Goal: Transaction & Acquisition: Book appointment/travel/reservation

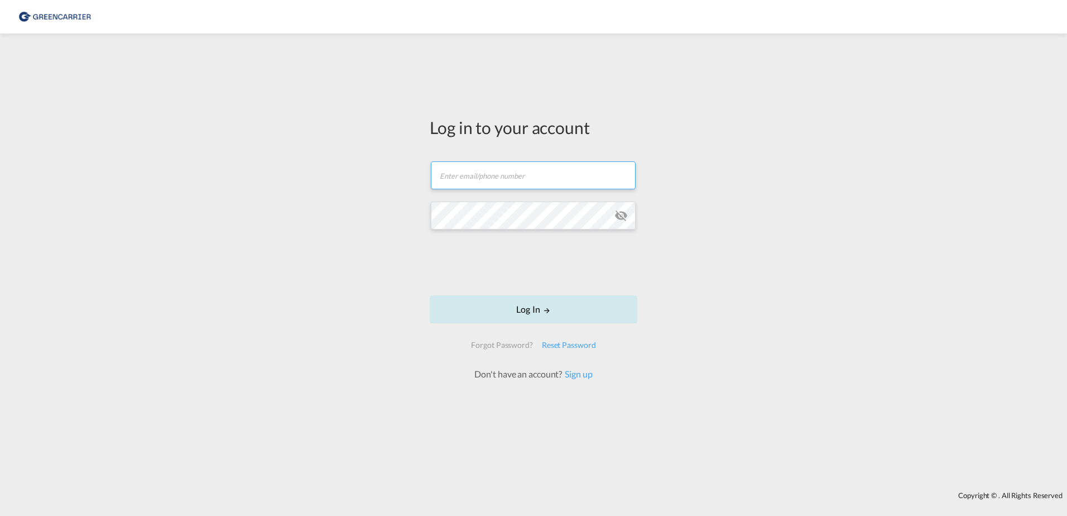
type input "[EMAIL_ADDRESS][DOMAIN_NAME]"
click at [522, 317] on button "Log In" at bounding box center [534, 309] width 208 height 28
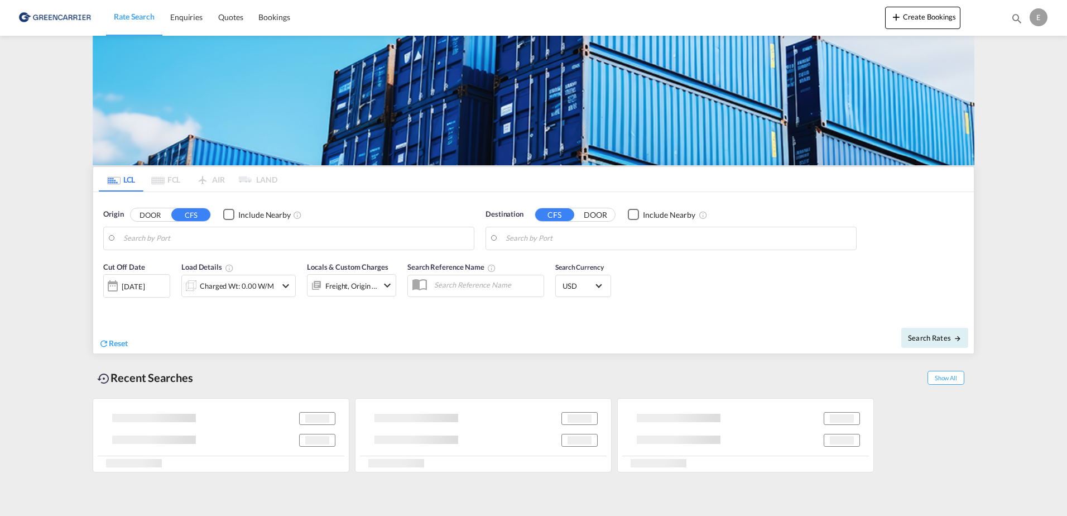
type input "DK-8700, Horsens"
type input "Busan, KRPUS"
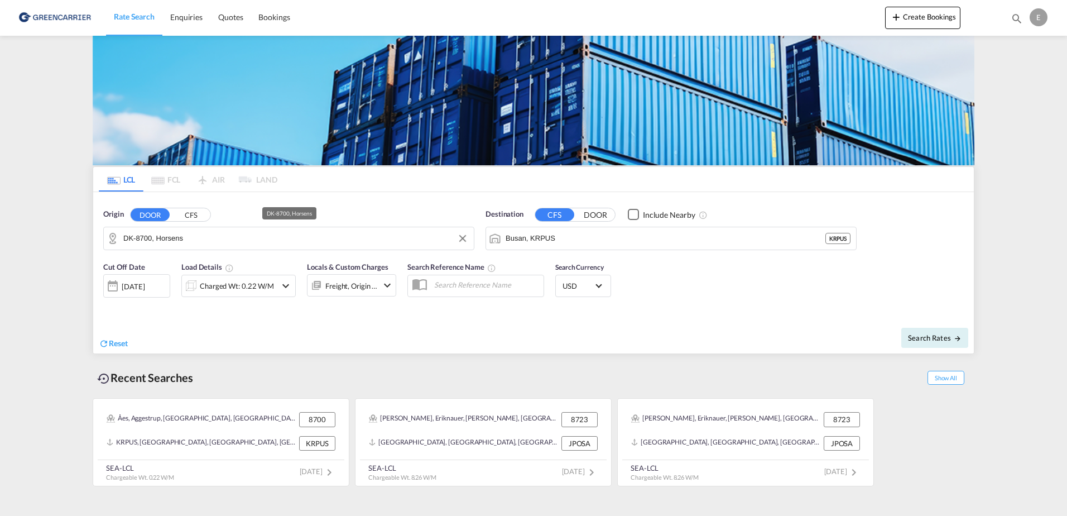
click at [308, 247] on md-autocomplete-wrap "DK-8700, Horsens" at bounding box center [295, 241] width 345 height 22
click at [309, 240] on input "DK-8700, Horsens" at bounding box center [295, 238] width 345 height 17
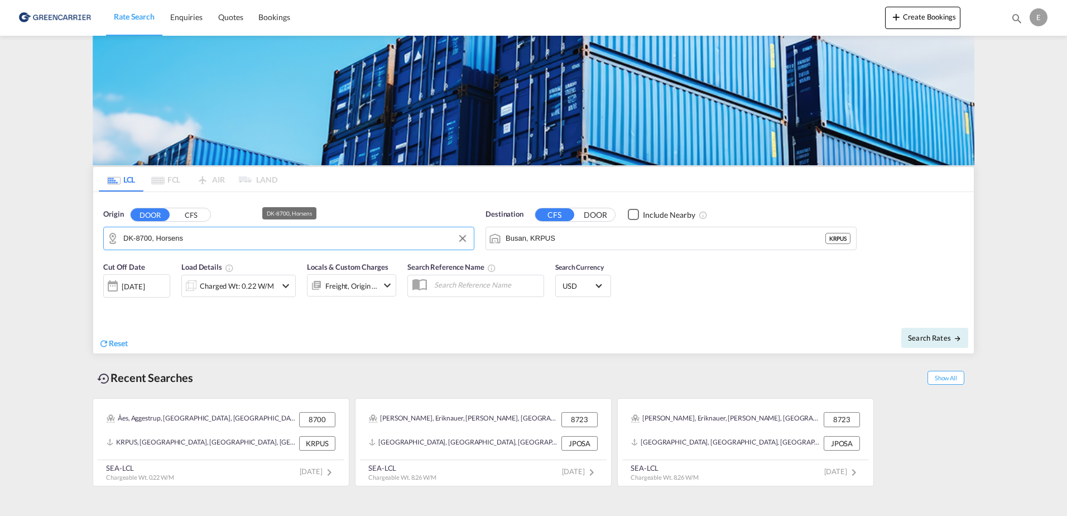
click at [309, 240] on input "DK-8700, Horsens" at bounding box center [295, 238] width 345 height 17
click at [233, 275] on div "Agersboel, Ammits... , 7100 [GEOGRAPHIC_DATA] DK-7100" at bounding box center [210, 268] width 212 height 33
type input "DK-7100, [GEOGRAPHIC_DATA], [GEOGRAPHIC_DATA], [GEOGRAPHIC_DATA], [GEOGRAPHIC_D…"
click at [624, 239] on input "Busan, KRPUS" at bounding box center [677, 238] width 345 height 17
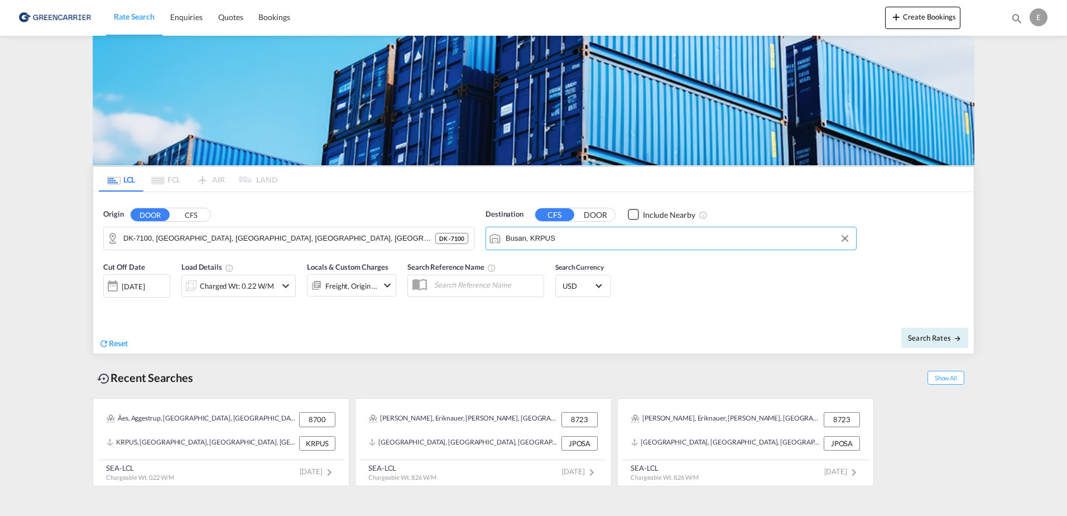
click at [624, 239] on input "Busan, KRPUS" at bounding box center [677, 238] width 345 height 17
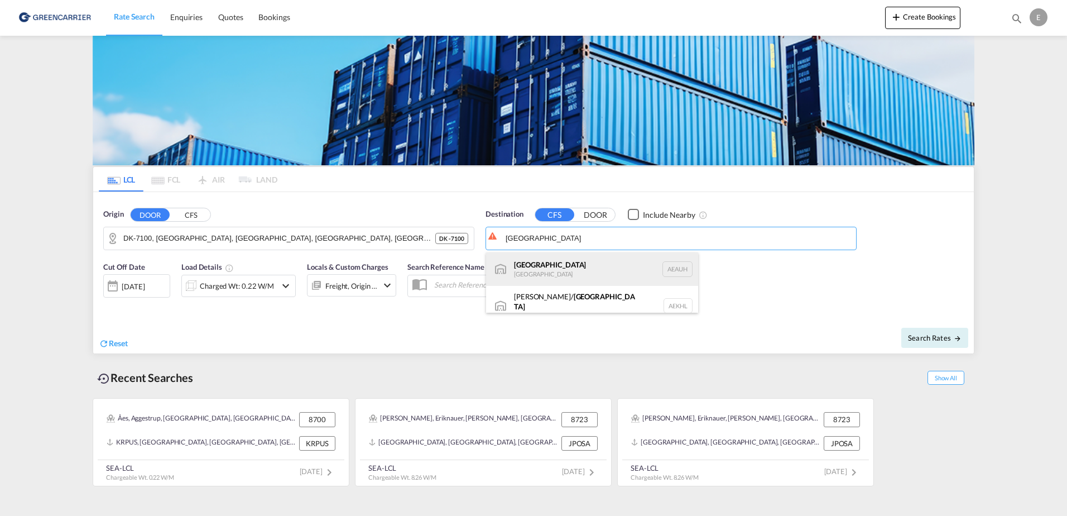
click at [609, 268] on div "[GEOGRAPHIC_DATA] [GEOGRAPHIC_DATA] [GEOGRAPHIC_DATA]" at bounding box center [592, 268] width 212 height 33
type input "[GEOGRAPHIC_DATA], [GEOGRAPHIC_DATA]"
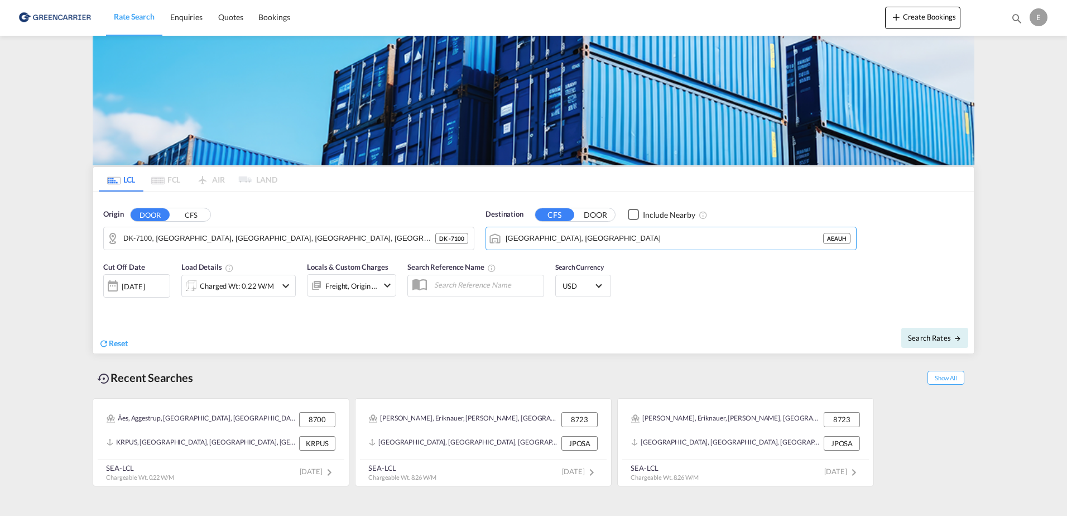
click at [788, 271] on div "Cut Off Date [DATE] [DATE] Load Details Charged Wt: 0.22 W/M Locals & Custom Ch…" at bounding box center [533, 286] width 880 height 60
click at [200, 292] on div "Charged Wt: 0.22 W/M" at bounding box center [237, 286] width 74 height 16
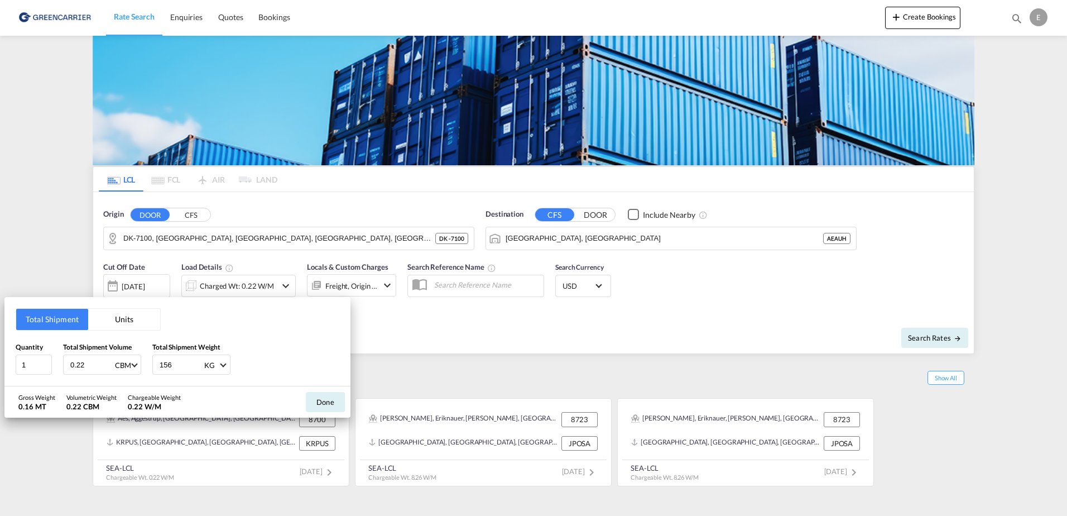
click at [136, 326] on button "Units" at bounding box center [124, 319] width 72 height 21
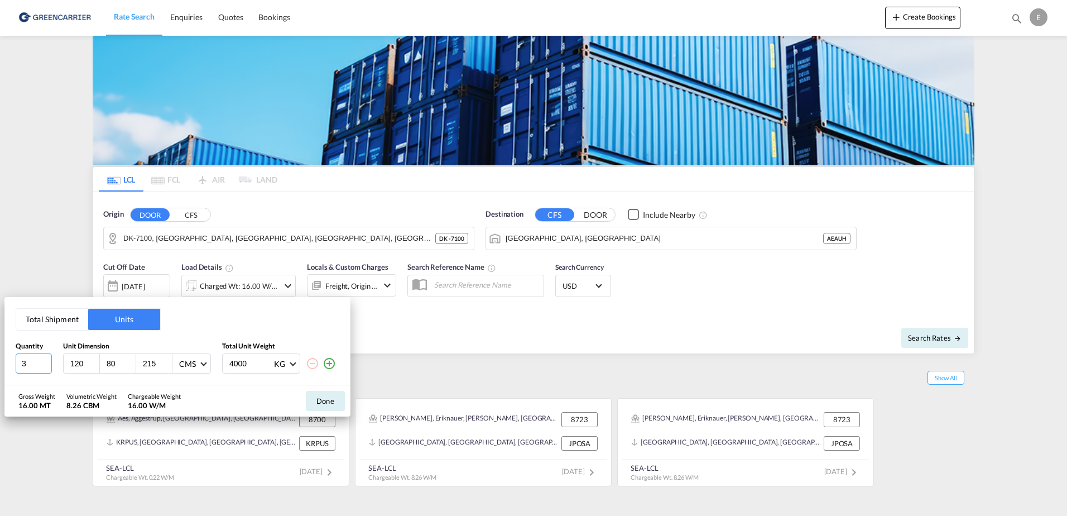
click at [45, 365] on input "3" at bounding box center [34, 363] width 36 height 20
click at [45, 365] on input "2" at bounding box center [34, 363] width 36 height 20
click at [31, 359] on input "2" at bounding box center [34, 363] width 36 height 20
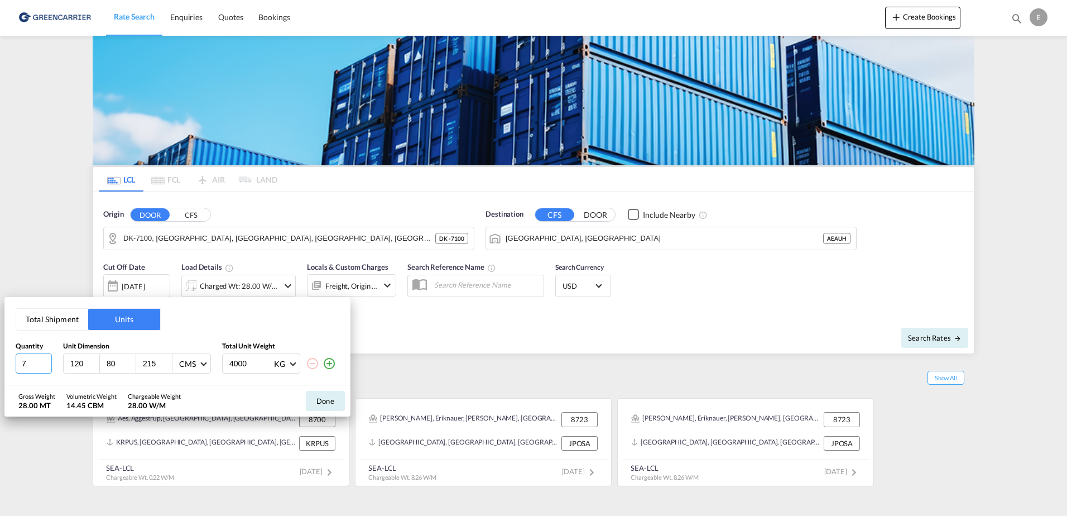
type input "7"
type input "80"
type input "60"
type input "120"
type input "77"
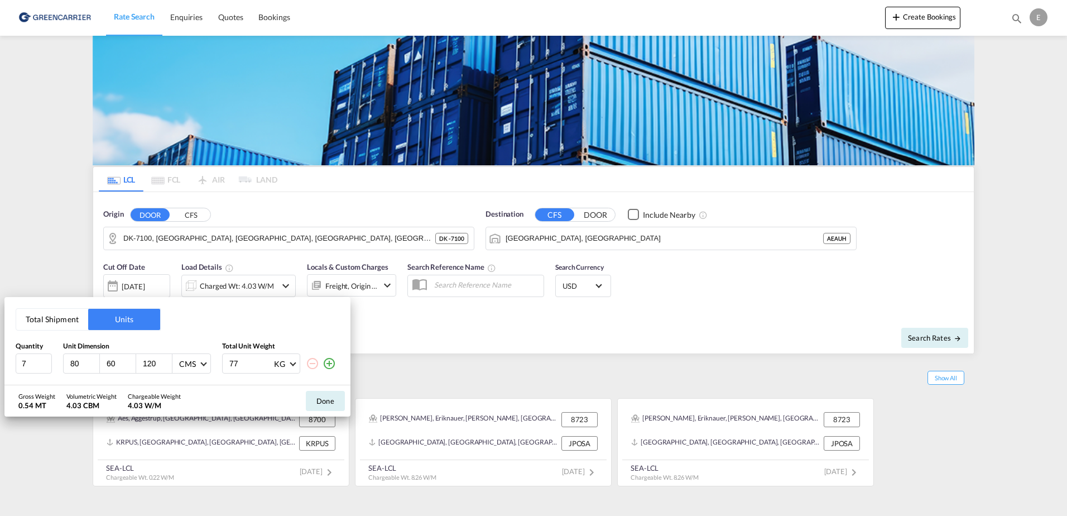
click at [330, 363] on md-icon "icon-plus-circle-outline" at bounding box center [328, 363] width 13 height 13
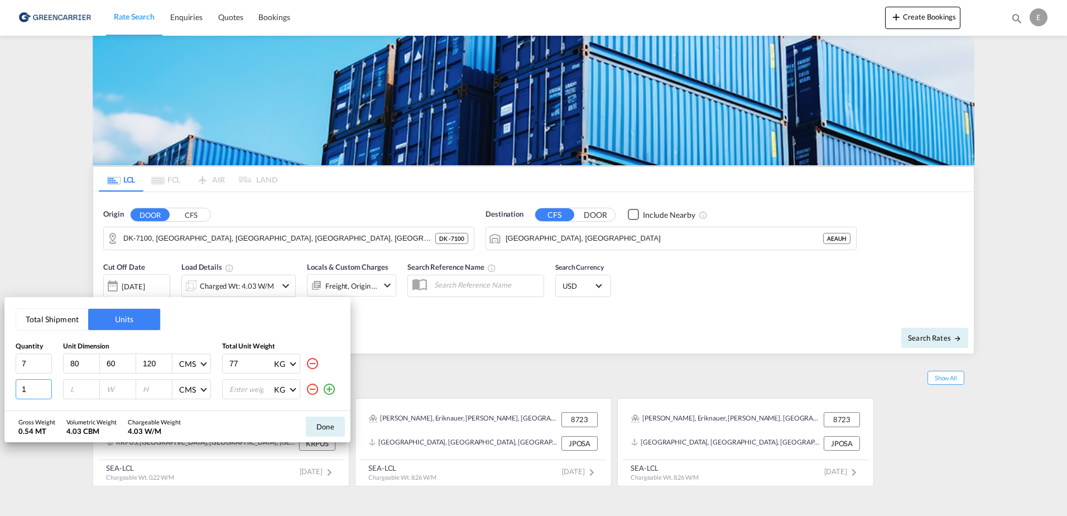
click at [38, 387] on input "1" at bounding box center [34, 389] width 36 height 20
type input "7"
type input "80"
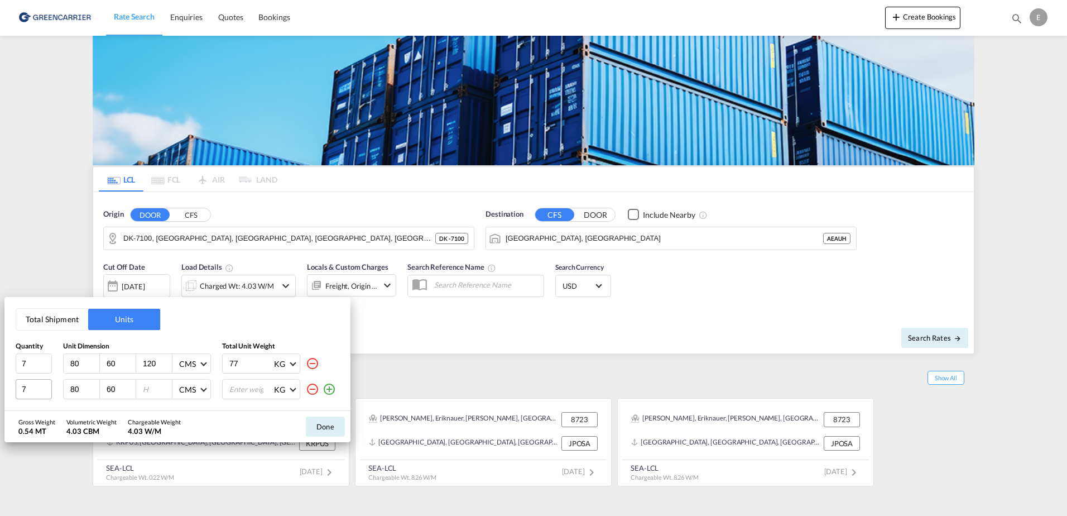
type input "60"
type input "120"
type input "93"
click at [242, 414] on div "Gross Weight 1.19 MT Volumetric Weight 8.06 CBM Chargeable Weight 8.06 W/M Done" at bounding box center [177, 426] width 346 height 31
click at [322, 422] on button "Done" at bounding box center [325, 426] width 39 height 20
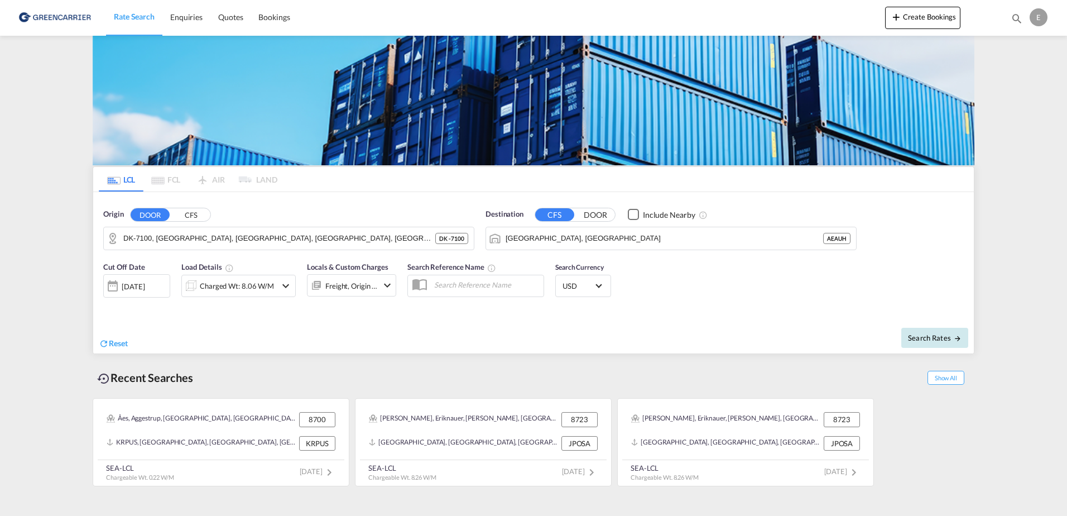
click at [935, 338] on span "Search Rates" at bounding box center [935, 337] width 54 height 9
type input "7100 to AEAUH / [DATE]"
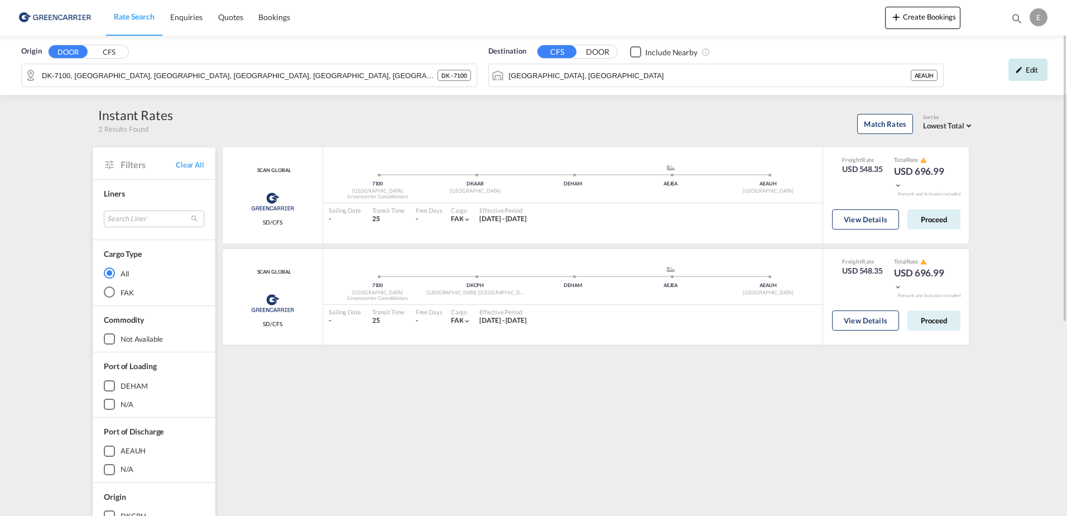
click at [1016, 71] on md-icon "icon-pencil" at bounding box center [1019, 70] width 8 height 8
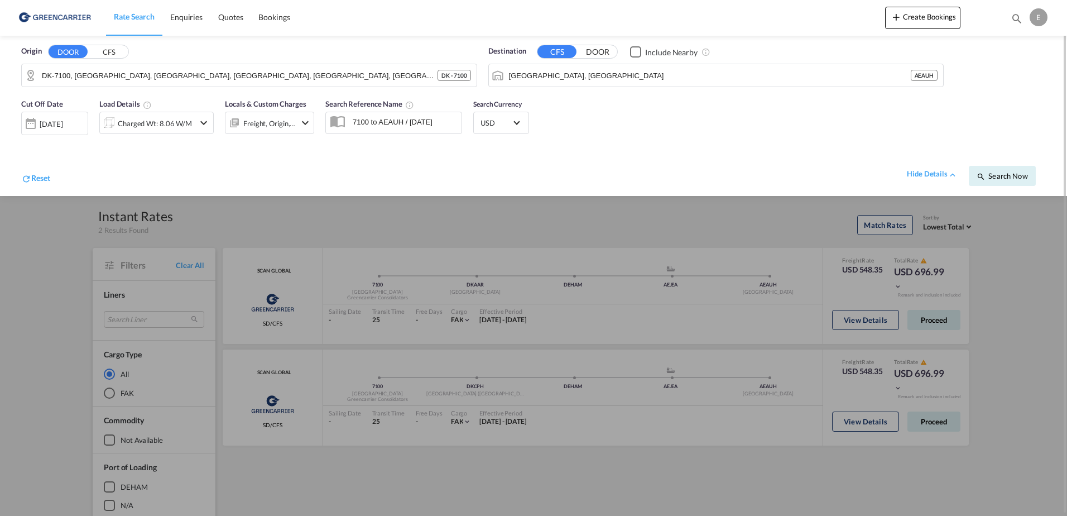
drag, startPoint x: 348, startPoint y: 220, endPoint x: 341, endPoint y: 223, distance: 7.5
click at [348, 220] on div at bounding box center [533, 258] width 1067 height 516
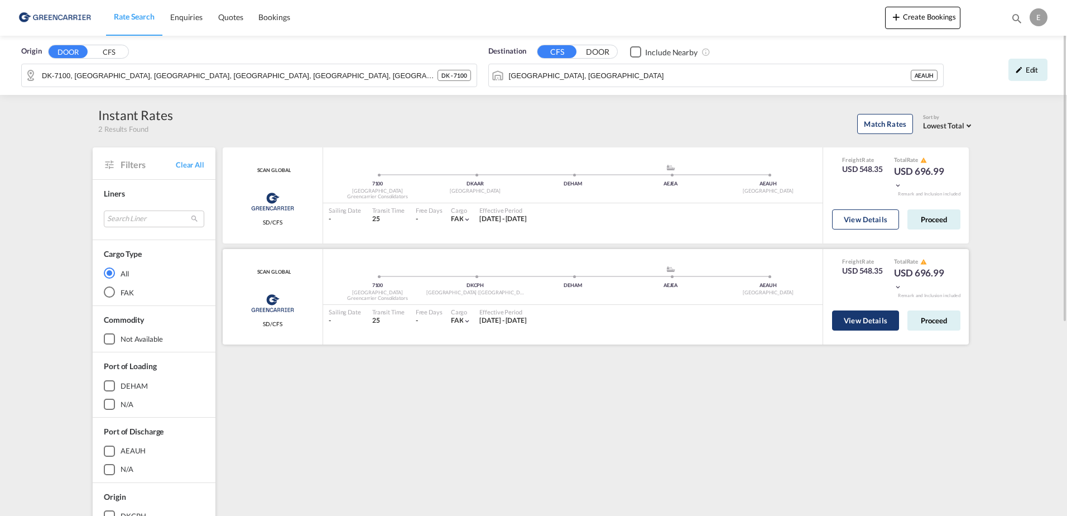
click at [876, 322] on button "View Details" at bounding box center [865, 320] width 67 height 20
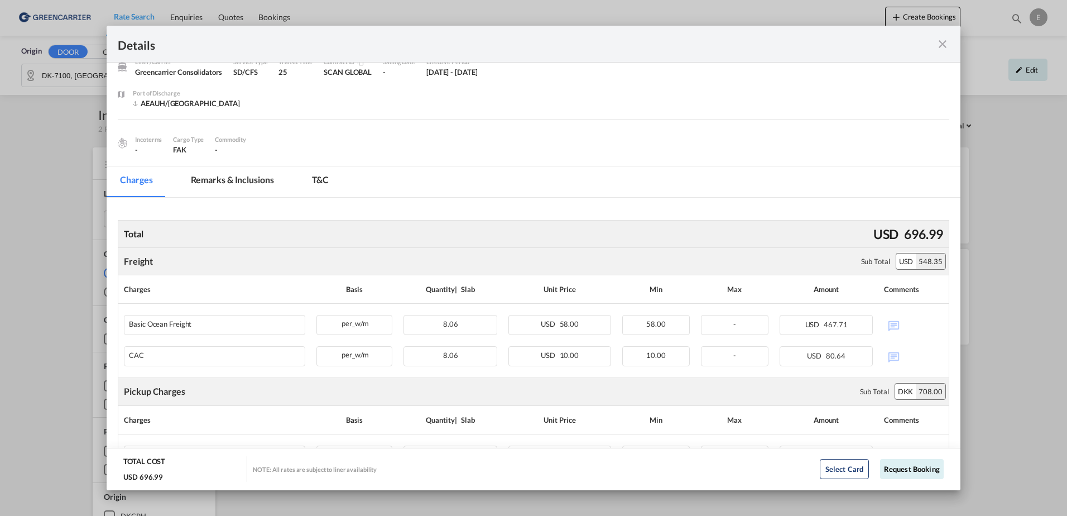
scroll to position [304, 0]
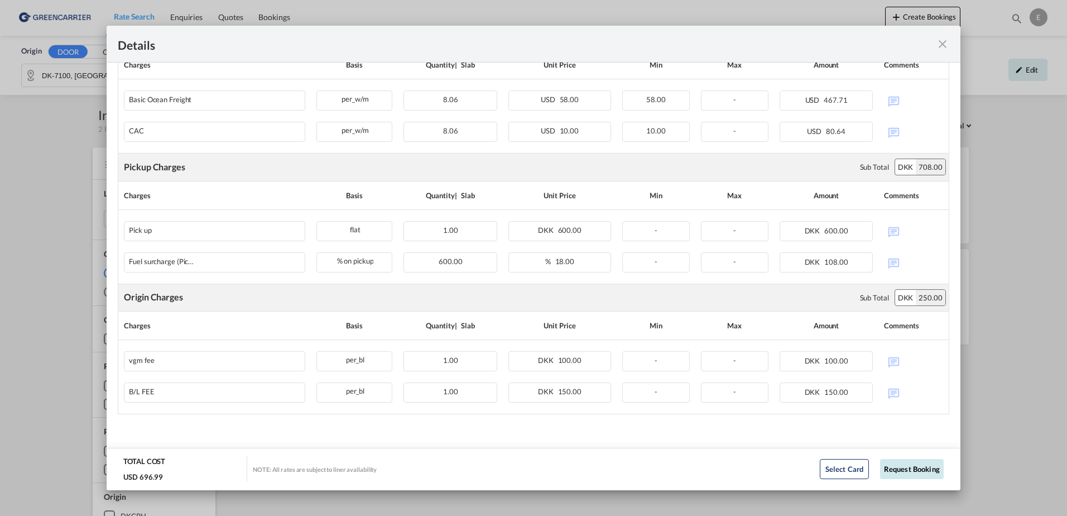
click at [903, 475] on button "Request Booking" at bounding box center [912, 469] width 64 height 20
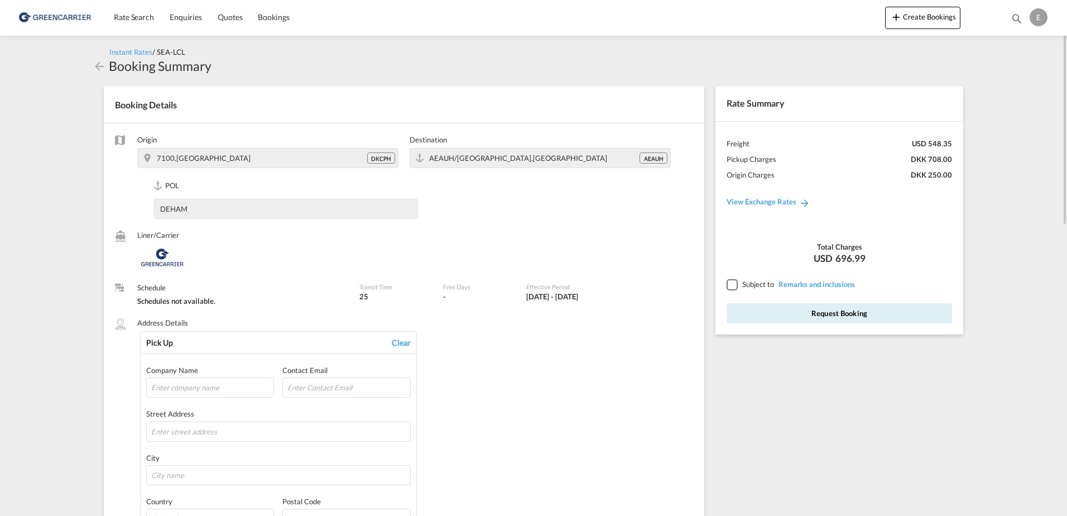
click at [105, 69] on md-icon "icon-arrow-left" at bounding box center [99, 66] width 13 height 13
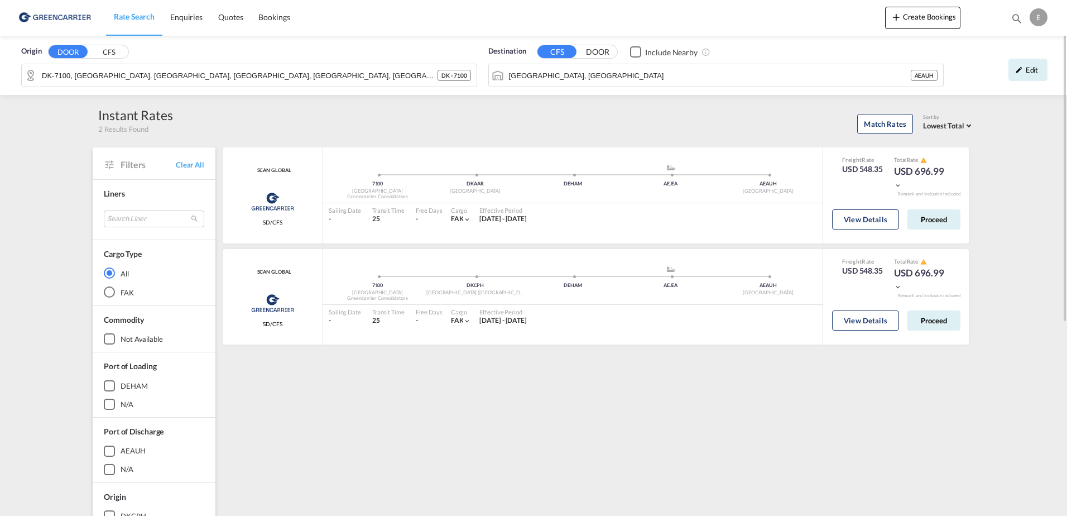
click at [918, 397] on div "SCAN GLOBAL Greencarrier Consolidators SD/CFS added by you 7100 Denmark Greenca…" at bounding box center [597, 482] width 753 height 670
